Goal: Information Seeking & Learning: Learn about a topic

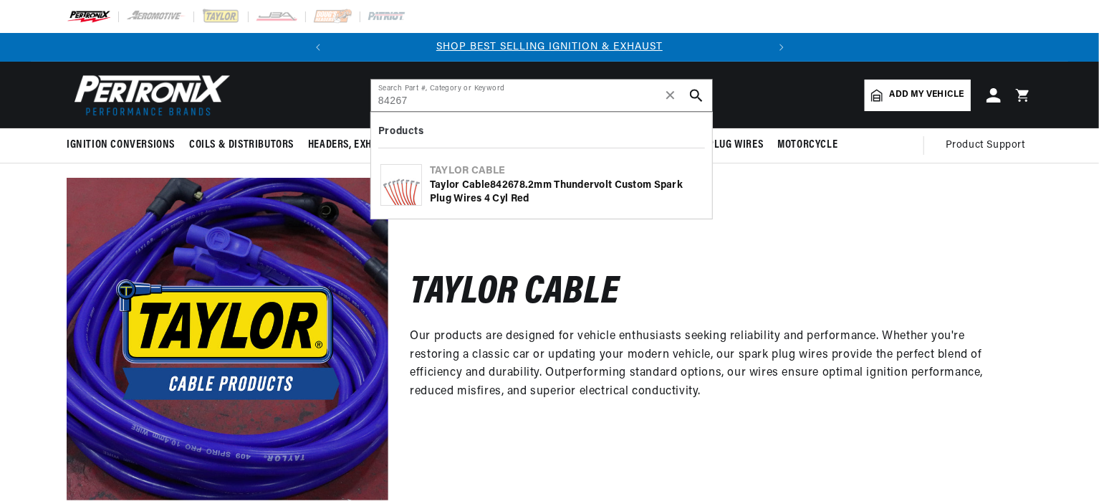
type input "84267"
click at [700, 93] on icon "search button" at bounding box center [696, 95] width 13 height 13
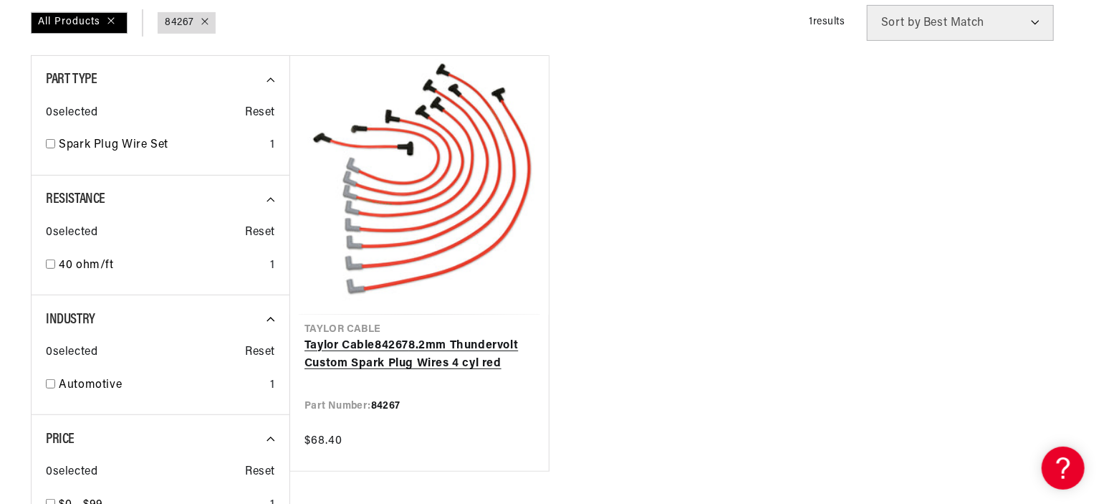
click at [355, 352] on link "Taylor Cable 84267 8.2mm Thundervolt Custom Spark Plug Wires 4 cyl red" at bounding box center [420, 355] width 230 height 37
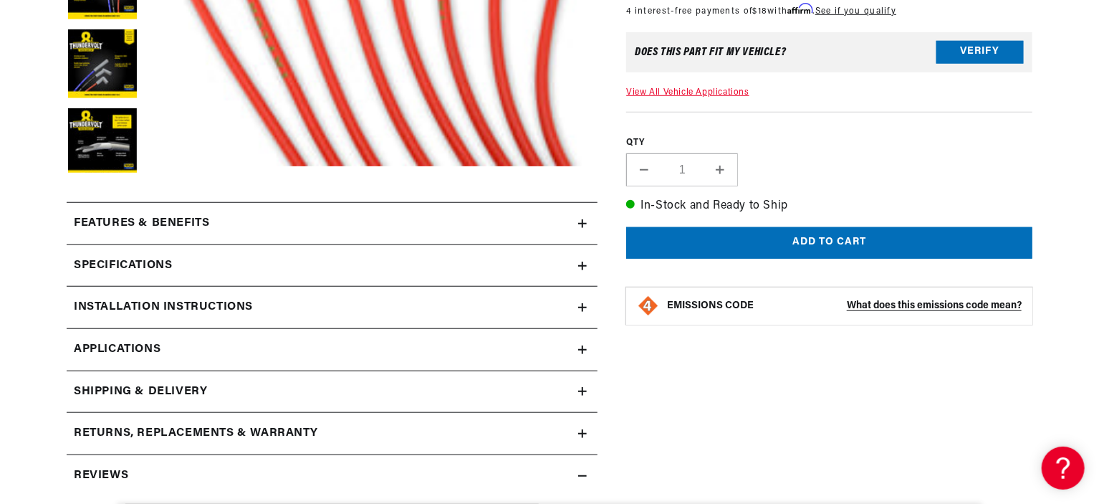
scroll to position [645, 0]
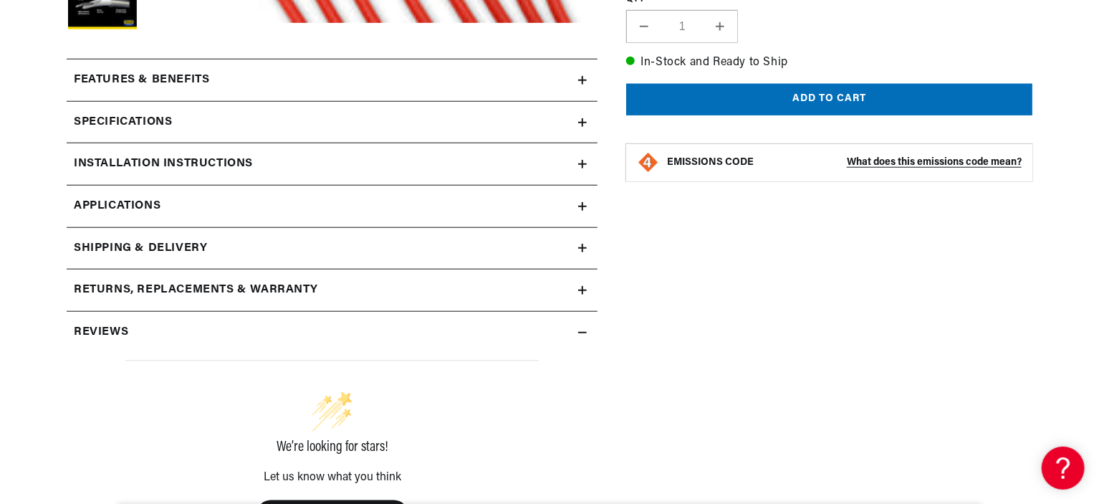
click at [168, 117] on h2 "Specifications" at bounding box center [123, 122] width 98 height 19
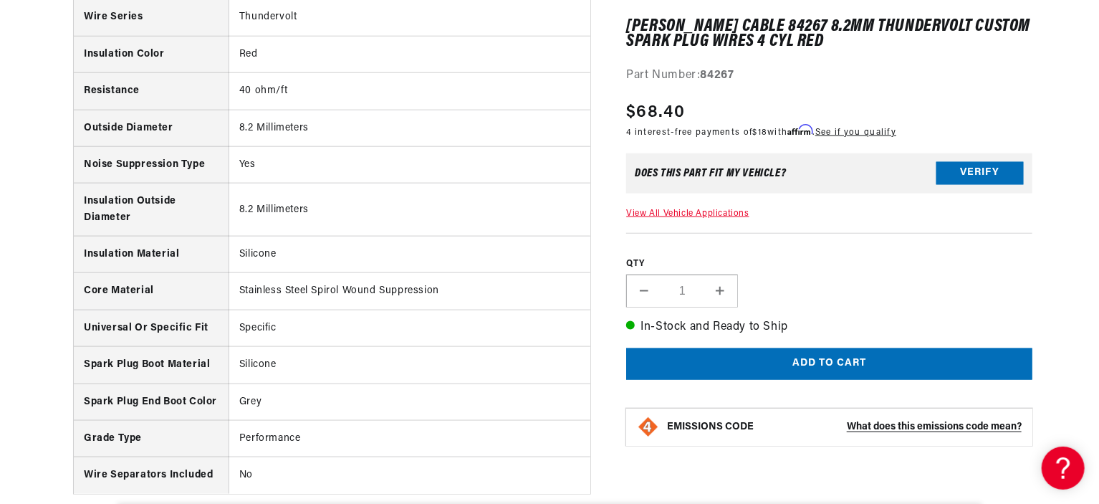
scroll to position [1003, 0]
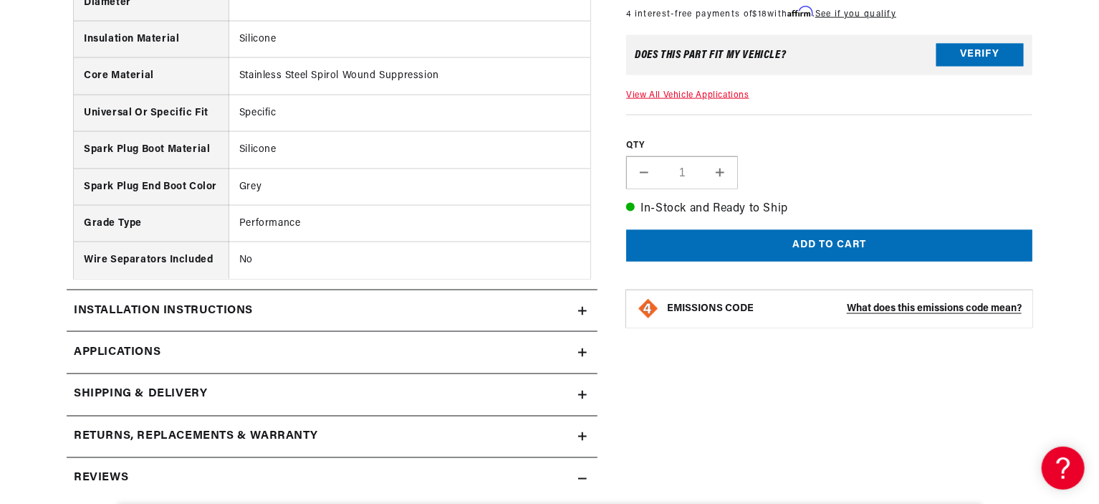
click at [578, 351] on icon at bounding box center [582, 352] width 9 height 9
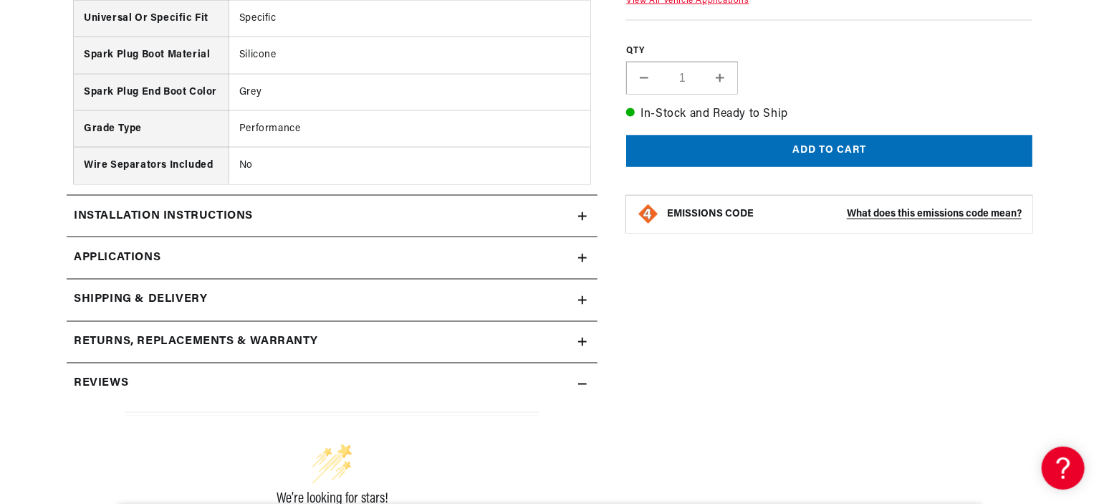
click at [578, 380] on icon at bounding box center [582, 384] width 9 height 9
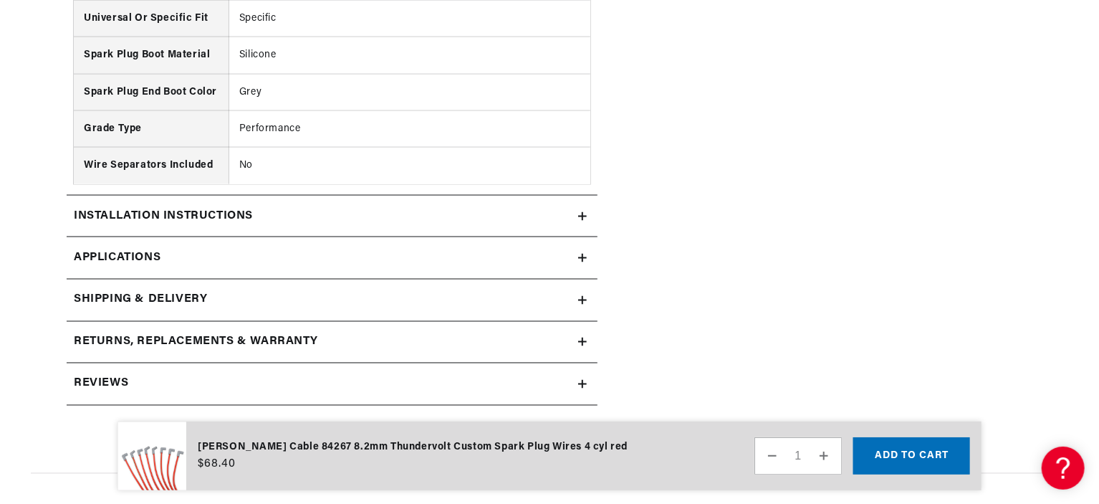
click at [578, 380] on icon at bounding box center [582, 384] width 9 height 9
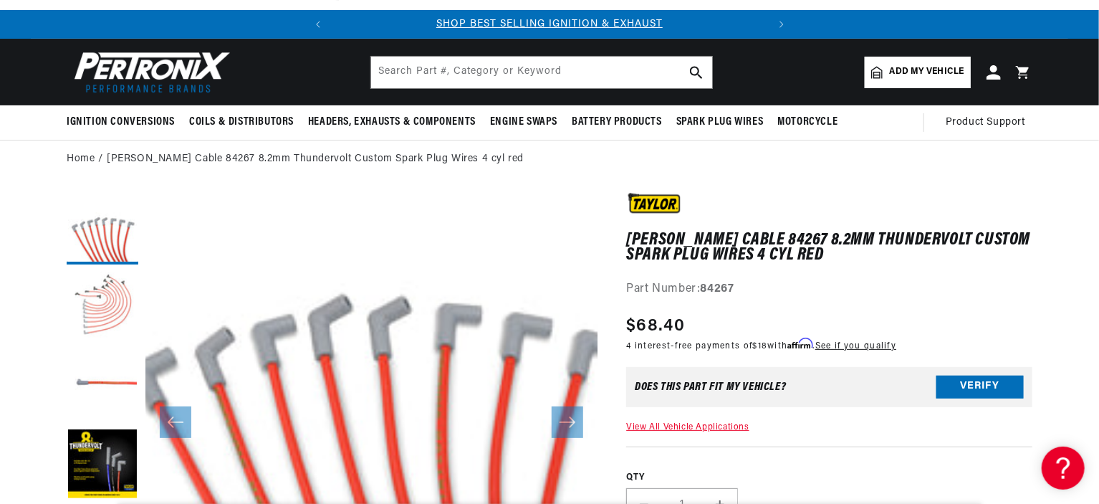
click at [102, 301] on button "Load image 2 in gallery view" at bounding box center [103, 308] width 72 height 72
